Goal: Task Accomplishment & Management: Manage account settings

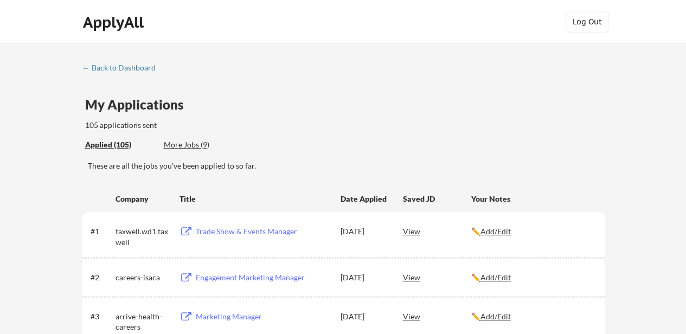
click at [506, 278] on u "Add/Edit" at bounding box center [496, 277] width 30 height 9
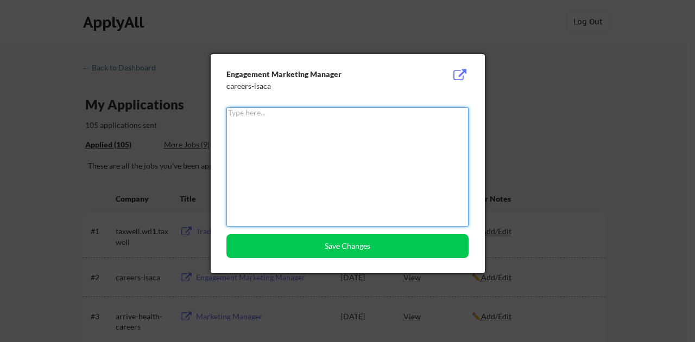
click at [397, 146] on textarea at bounding box center [347, 166] width 242 height 119
paste textarea "the position has been filled."
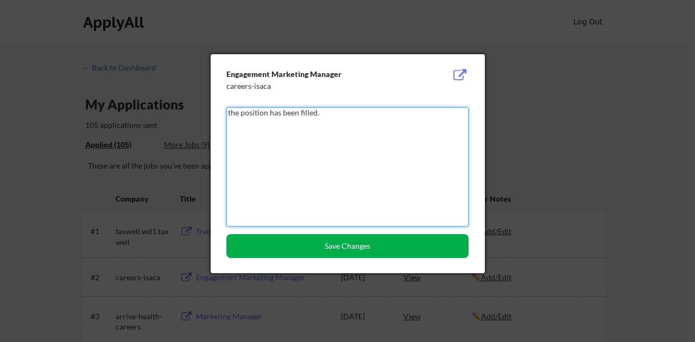
type textarea "the position has been filled."
click at [340, 251] on button "Save Changes" at bounding box center [347, 246] width 242 height 24
